Goal: Complete application form

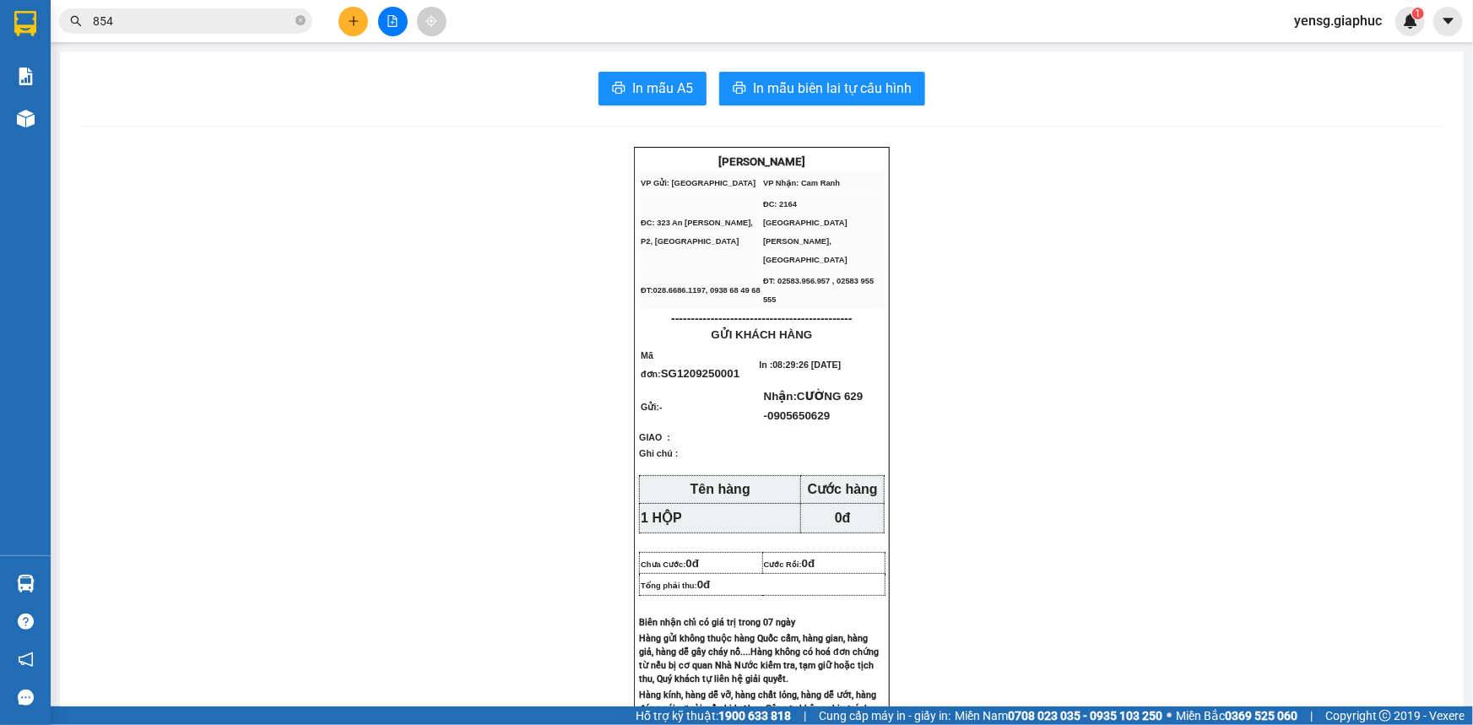
click at [187, 28] on input "854" at bounding box center [192, 21] width 199 height 19
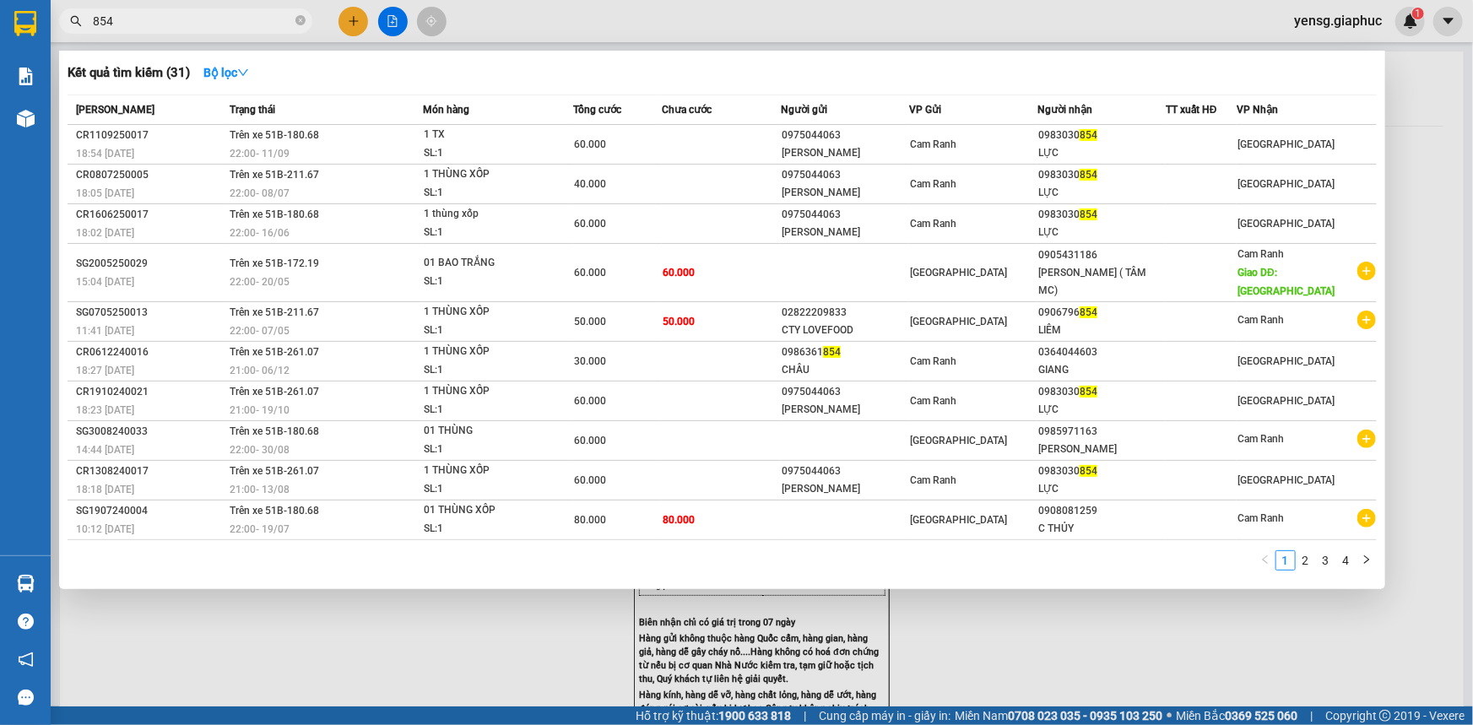
click at [187, 28] on input "854" at bounding box center [192, 21] width 199 height 19
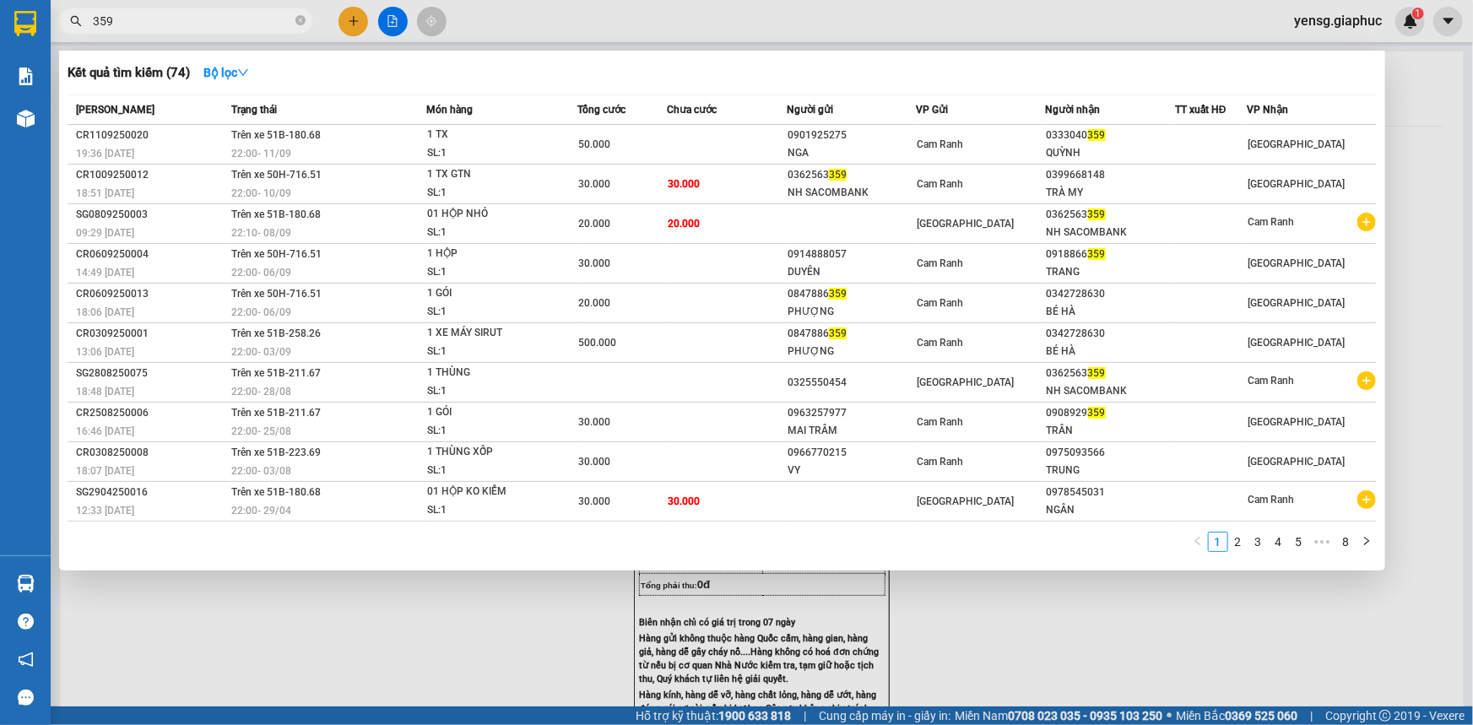
click at [257, 30] on span "359" at bounding box center [185, 20] width 253 height 25
click at [257, 24] on input "359" at bounding box center [192, 21] width 199 height 19
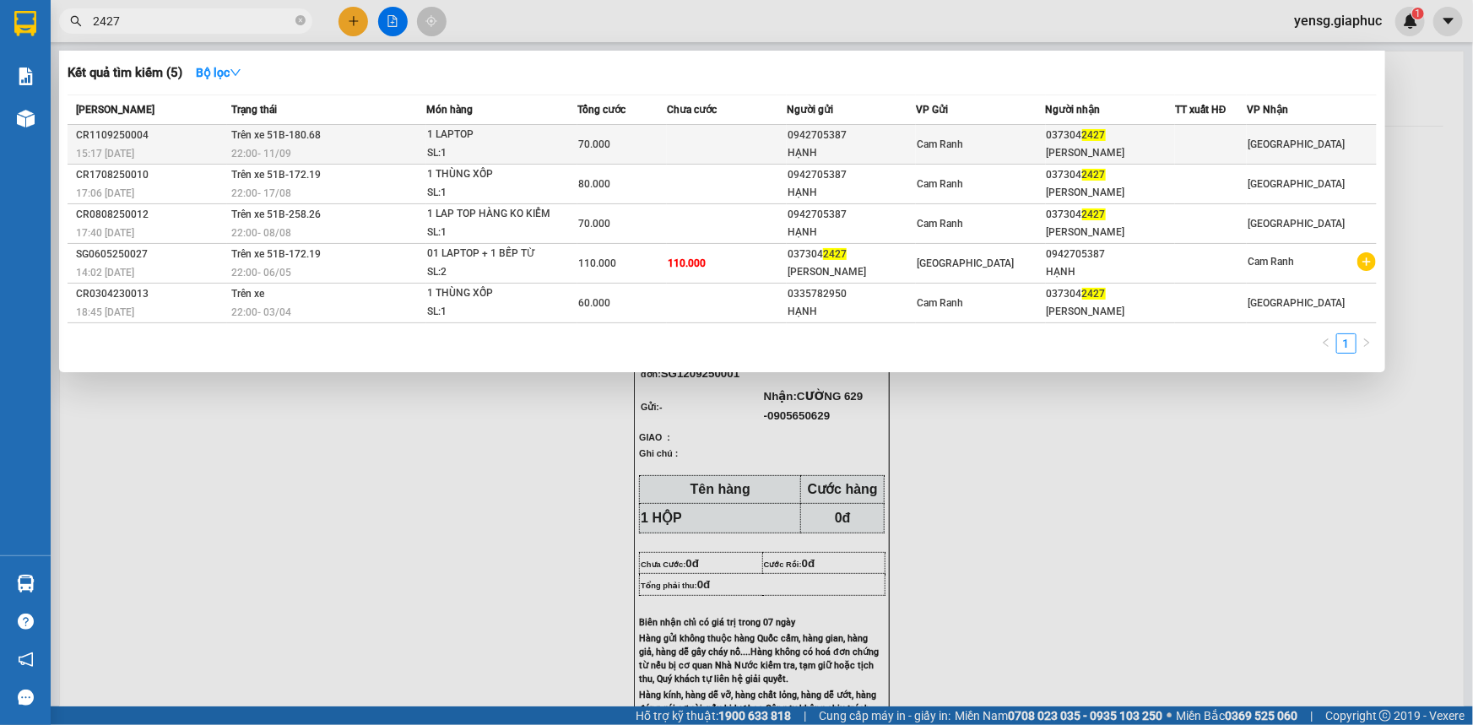
type input "2427"
click at [1120, 144] on div "[PERSON_NAME]" at bounding box center [1110, 153] width 127 height 18
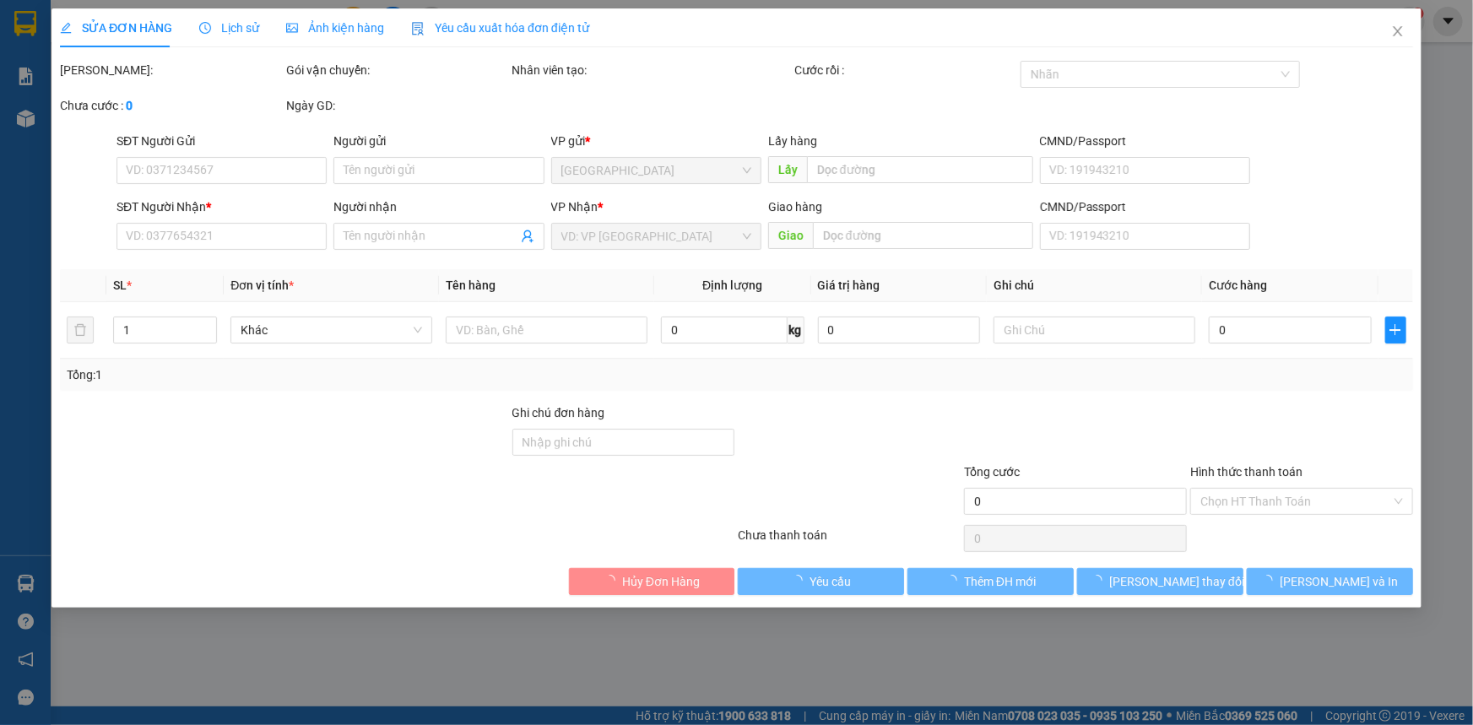
type input "0942705387"
type input "HẠNH"
type input "0373042427"
type input "[PERSON_NAME]"
type input "70.000"
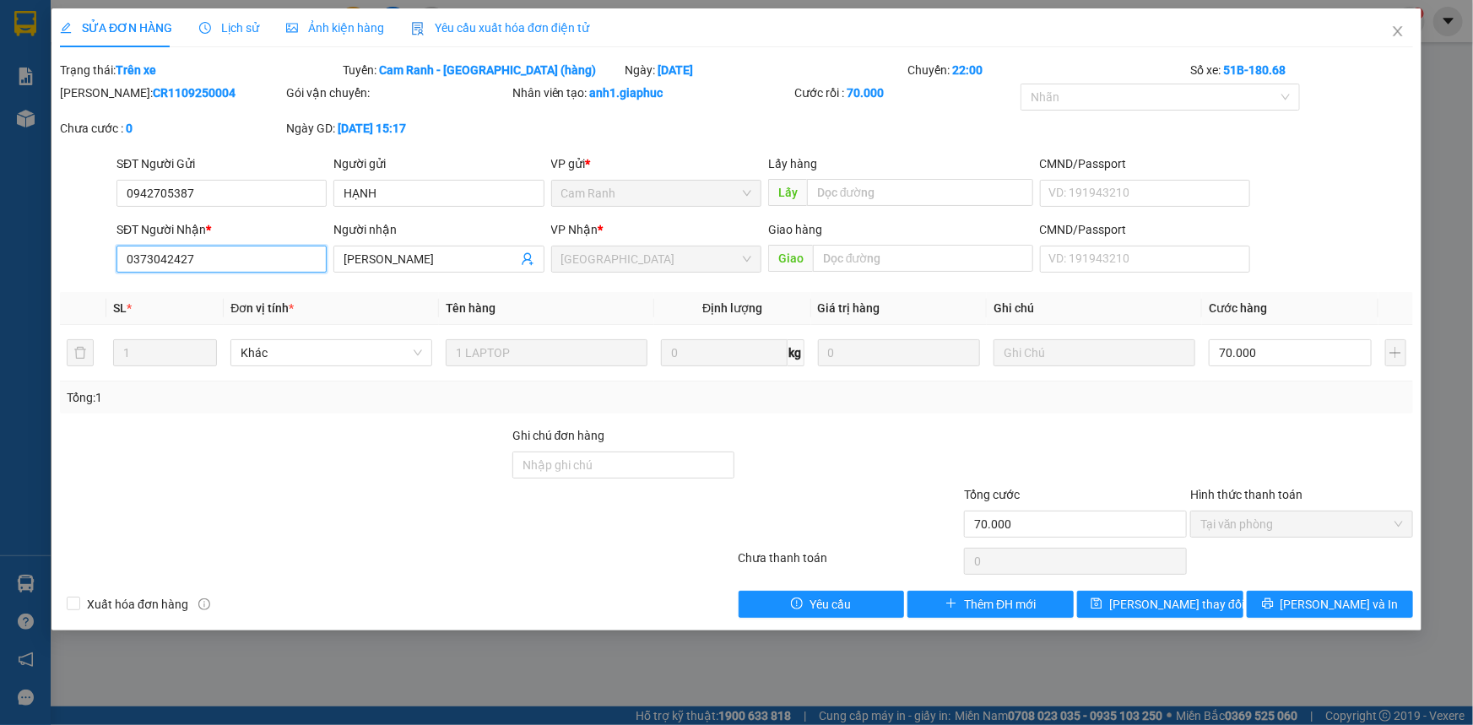
click at [162, 258] on input "0373042427" at bounding box center [222, 259] width 210 height 27
click at [1397, 30] on icon "close" at bounding box center [1397, 31] width 9 height 10
